Goal: Check status: Check status

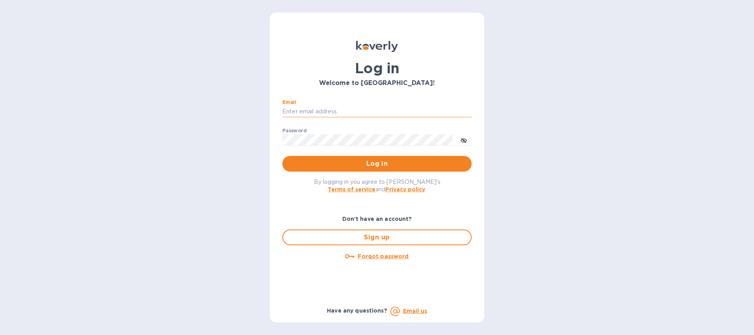
click at [326, 110] on input "Email" at bounding box center [376, 112] width 189 height 12
type input "[PERSON_NAME][EMAIL_ADDRESS][PERSON_NAME][DOMAIN_NAME]"
click at [574, 174] on div "Log in Welcome to [GEOGRAPHIC_DATA]! Email [PERSON_NAME][EMAIL_ADDRESS][PERSON_…" at bounding box center [377, 167] width 754 height 335
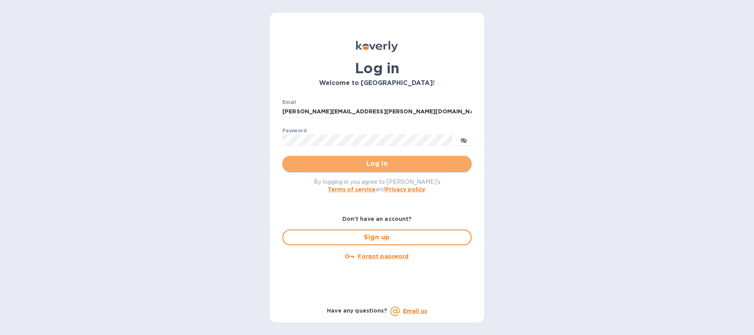
click at [401, 168] on span "Log in" at bounding box center [377, 163] width 177 height 9
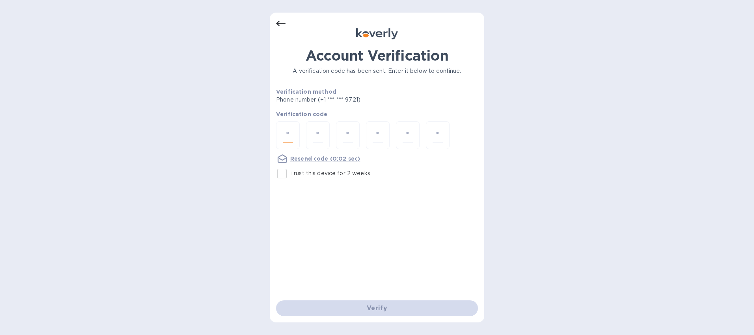
click at [287, 132] on input "number" at bounding box center [288, 135] width 10 height 15
type input "2"
type input "5"
type input "3"
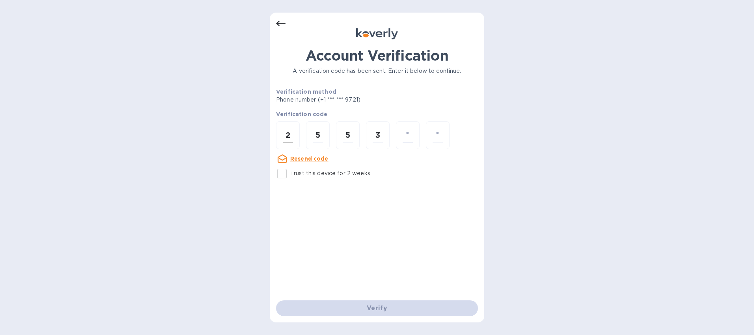
type input "9"
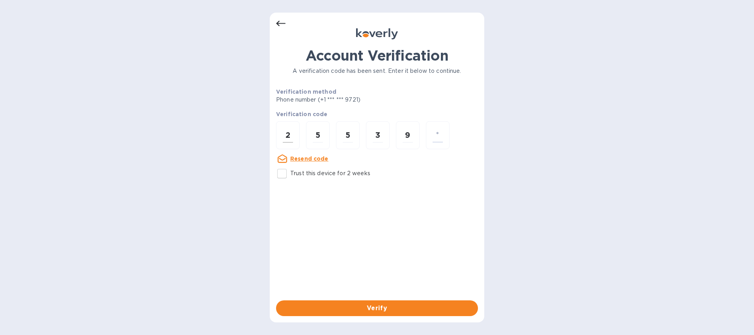
type input "0"
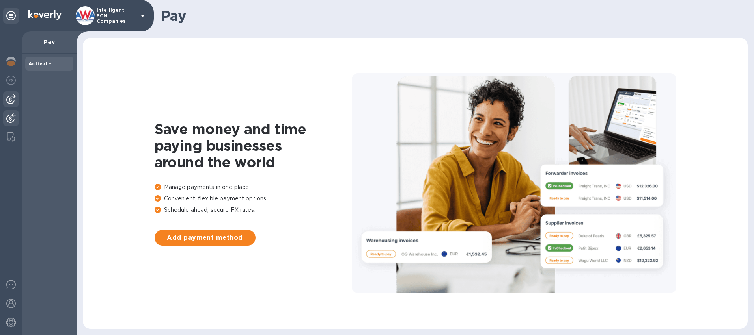
click at [11, 115] on img at bounding box center [10, 118] width 9 height 9
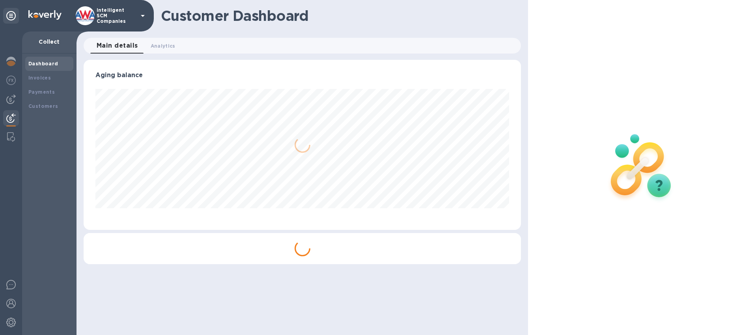
scroll to position [170, 438]
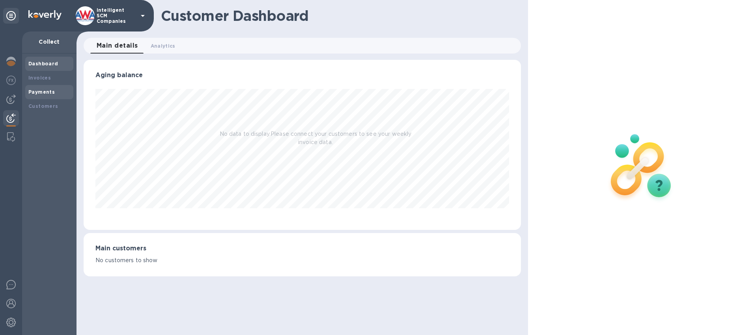
drag, startPoint x: 38, startPoint y: 89, endPoint x: 46, endPoint y: 90, distance: 7.5
click at [39, 89] on b "Payments" at bounding box center [41, 92] width 26 height 6
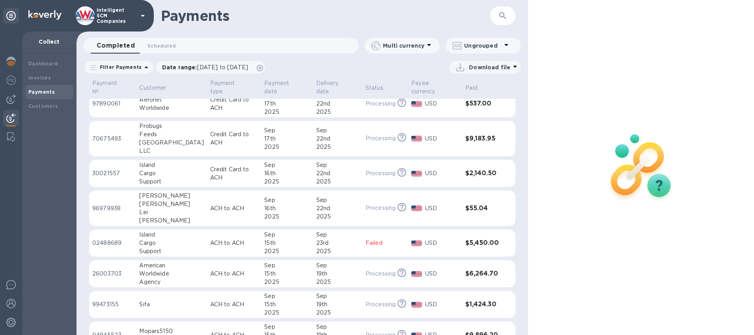
scroll to position [79, 0]
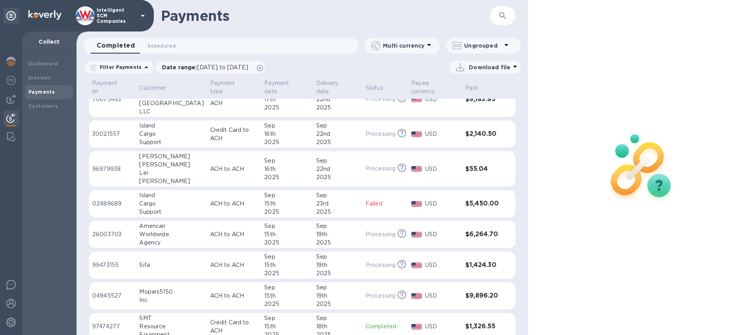
click at [338, 292] on div "19th" at bounding box center [337, 296] width 43 height 8
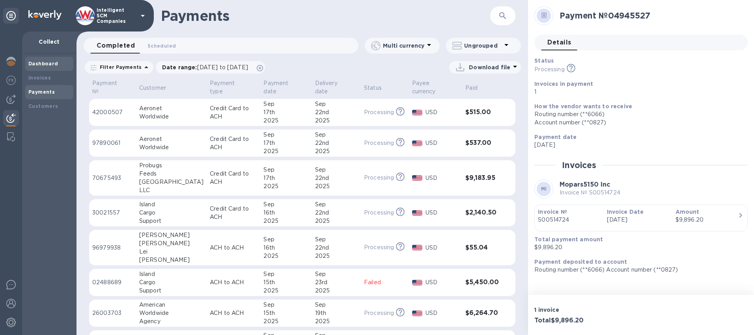
drag, startPoint x: 47, startPoint y: 61, endPoint x: 58, endPoint y: 63, distance: 12.0
click at [47, 61] on b "Dashboard" at bounding box center [43, 64] width 30 height 6
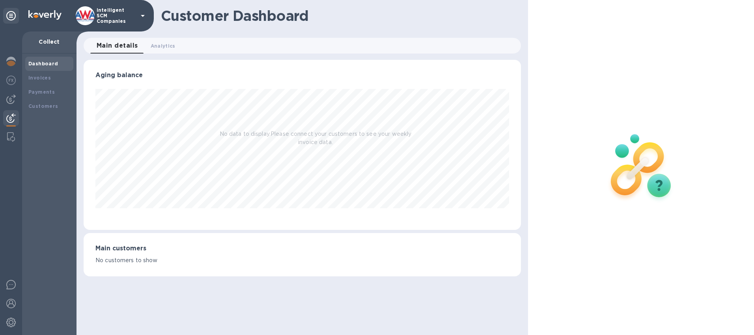
scroll to position [170, 438]
click at [163, 45] on span "Analytics 0" at bounding box center [163, 46] width 25 height 8
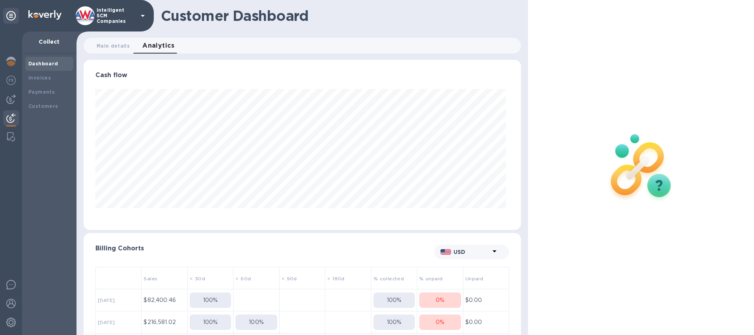
scroll to position [170, 434]
